Goal: Find specific page/section: Find specific page/section

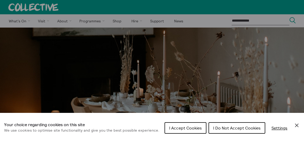
click at [178, 130] on span "I Accept Cookies" at bounding box center [185, 127] width 33 height 5
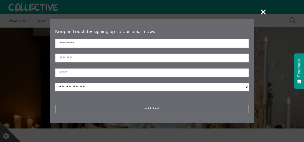
click at [264, 12] on span "+" at bounding box center [263, 11] width 15 height 15
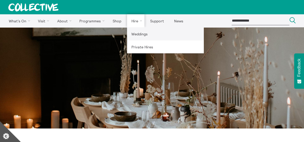
click at [144, 36] on link "Weddings" at bounding box center [165, 33] width 77 height 13
